Goal: Information Seeking & Learning: Learn about a topic

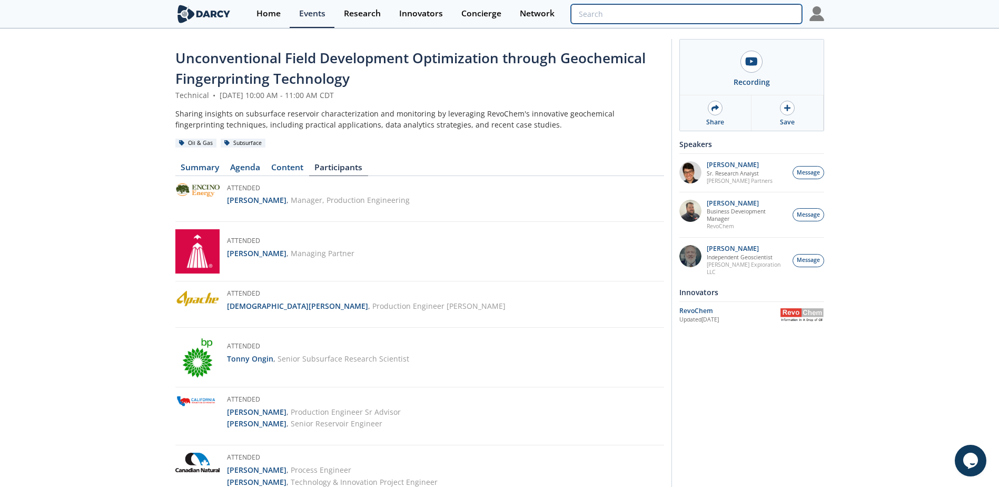
click at [751, 17] on input "search" at bounding box center [686, 13] width 231 height 19
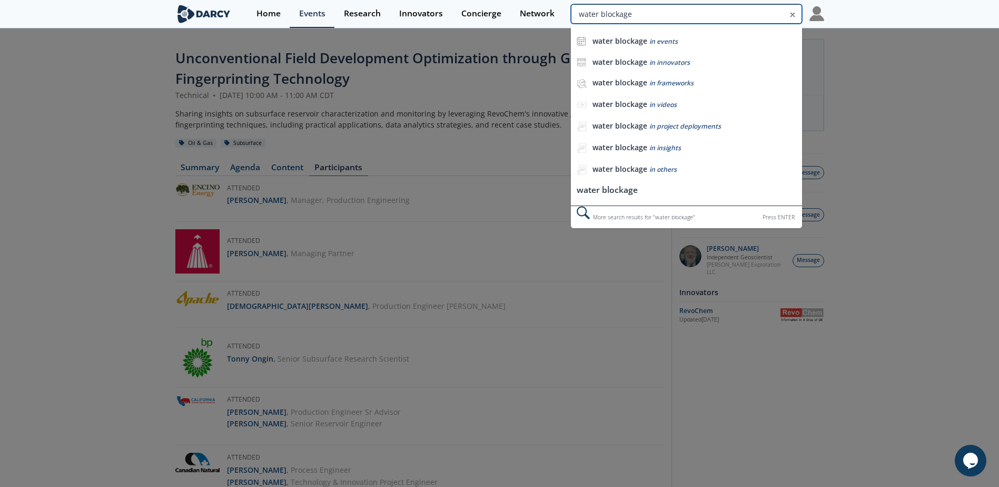
type input "water blockage"
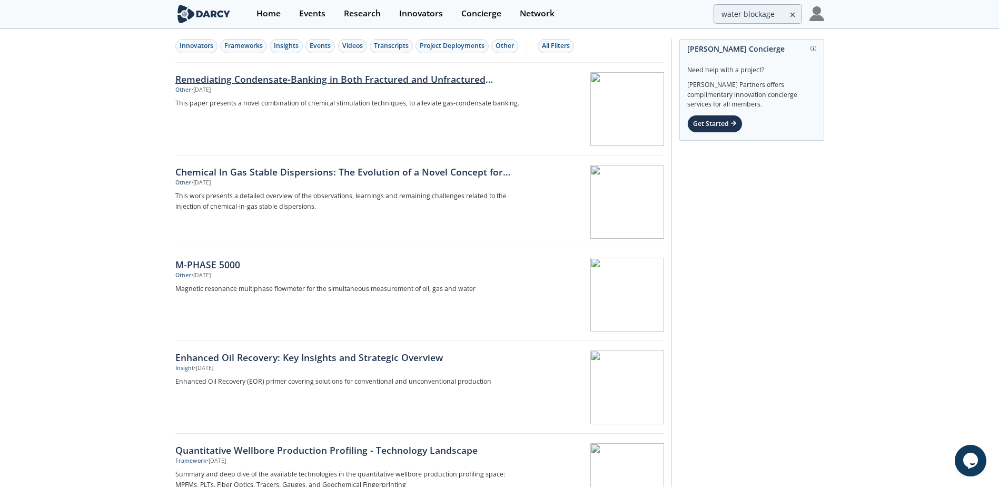
click at [474, 85] on div "Remediating Condensate-Banking in Both Fractured and Unfractured [PERSON_NAME]" at bounding box center [349, 79] width 349 height 14
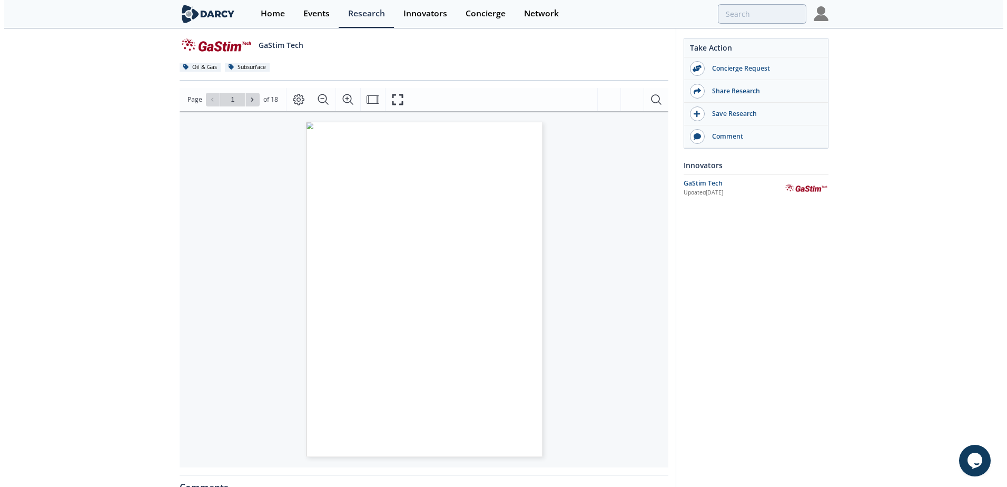
scroll to position [105, 0]
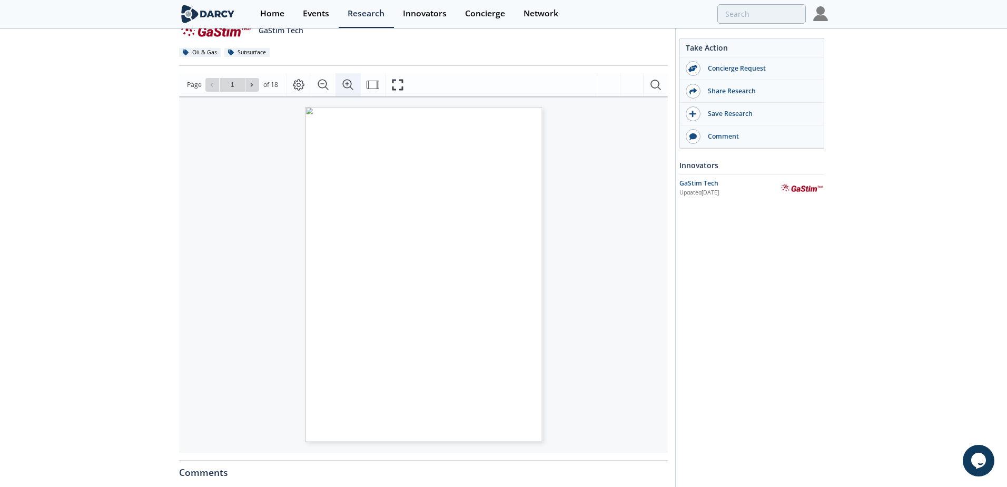
click at [345, 84] on icon "Zoom In" at bounding box center [348, 84] width 13 height 13
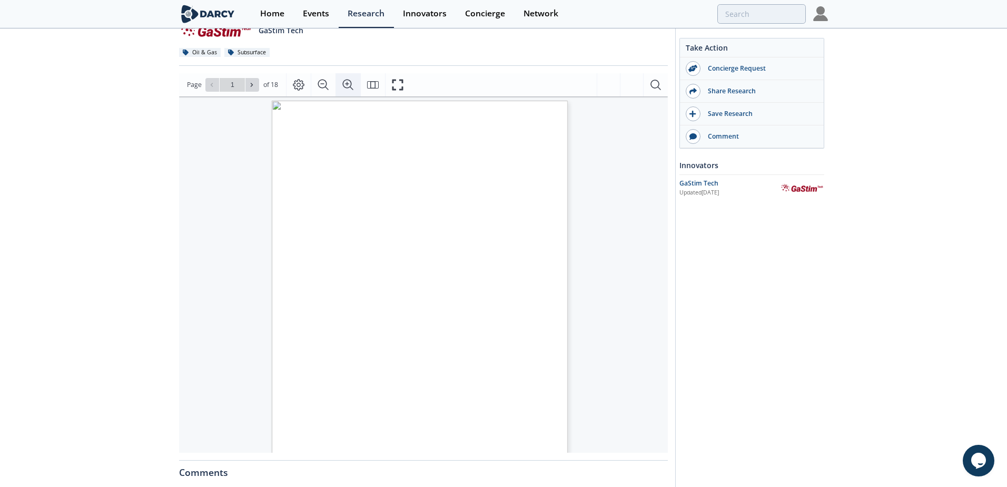
click at [345, 84] on icon "Zoom In" at bounding box center [348, 84] width 13 height 13
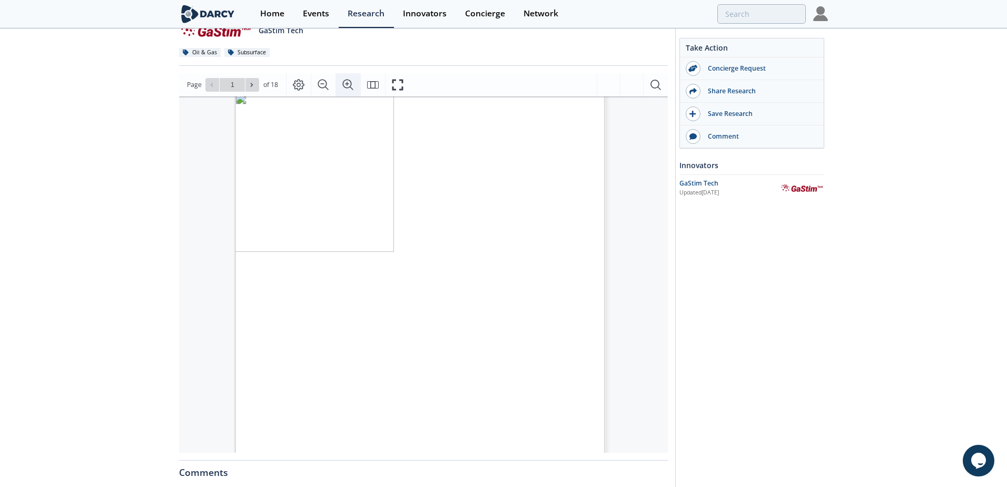
click at [345, 84] on icon "Zoom In" at bounding box center [348, 84] width 13 height 13
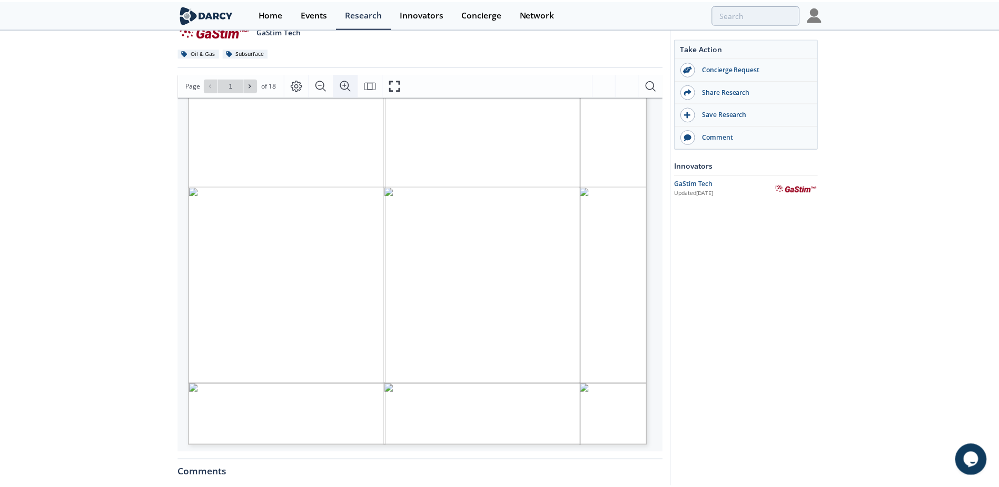
scroll to position [327, 2]
